Goal: Navigation & Orientation: Go to known website

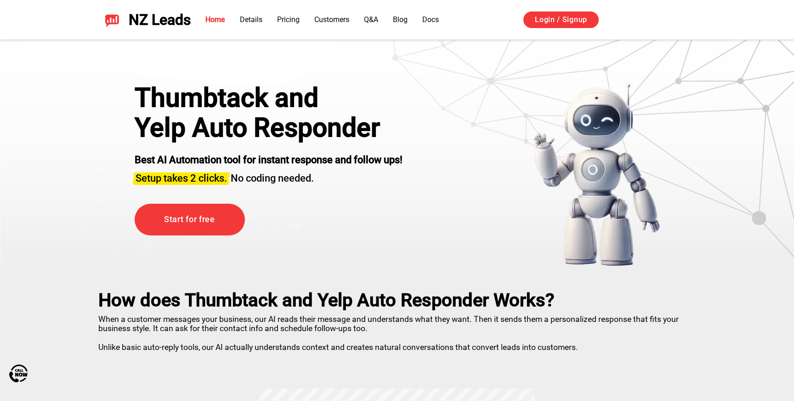
scroll to position [16, 0]
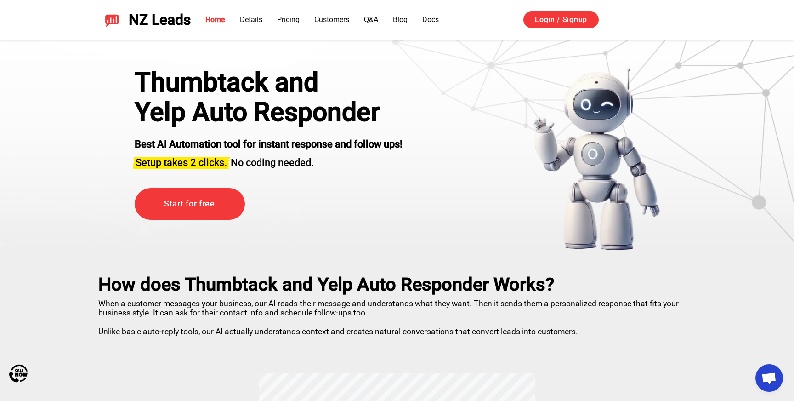
click at [544, 111] on img at bounding box center [596, 159] width 128 height 184
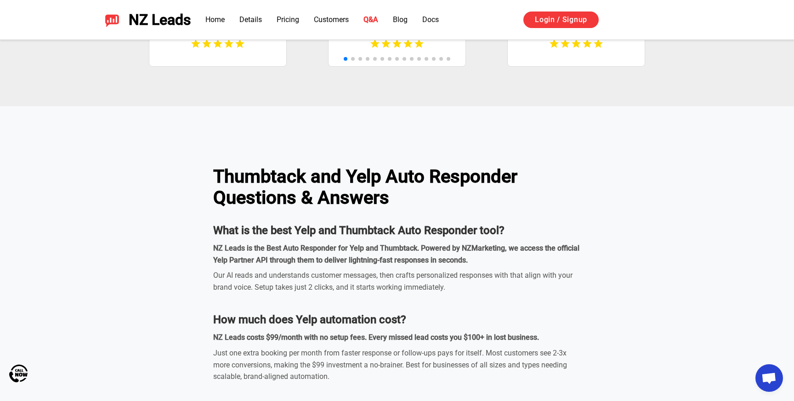
scroll to position [3322, 0]
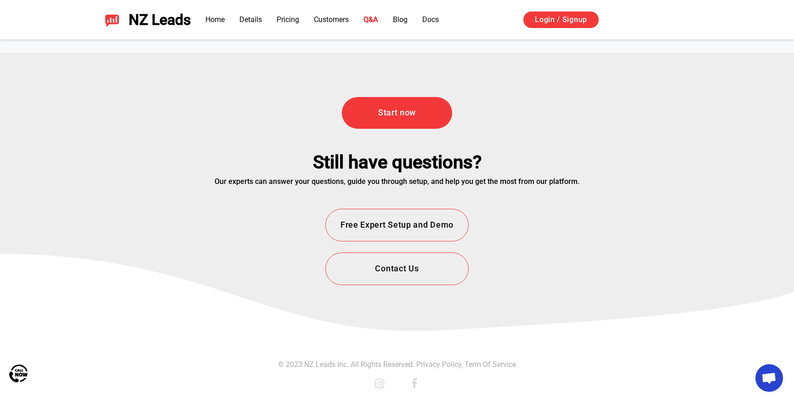
click at [376, 386] on icon at bounding box center [380, 384] width 10 height 10
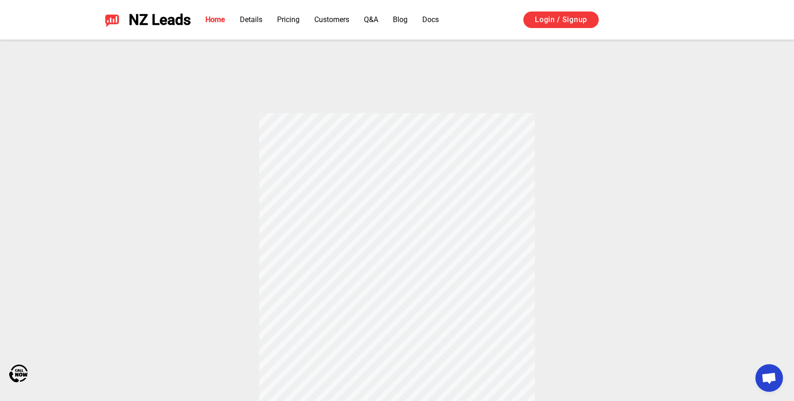
scroll to position [277, 0]
